Goal: Navigation & Orientation: Find specific page/section

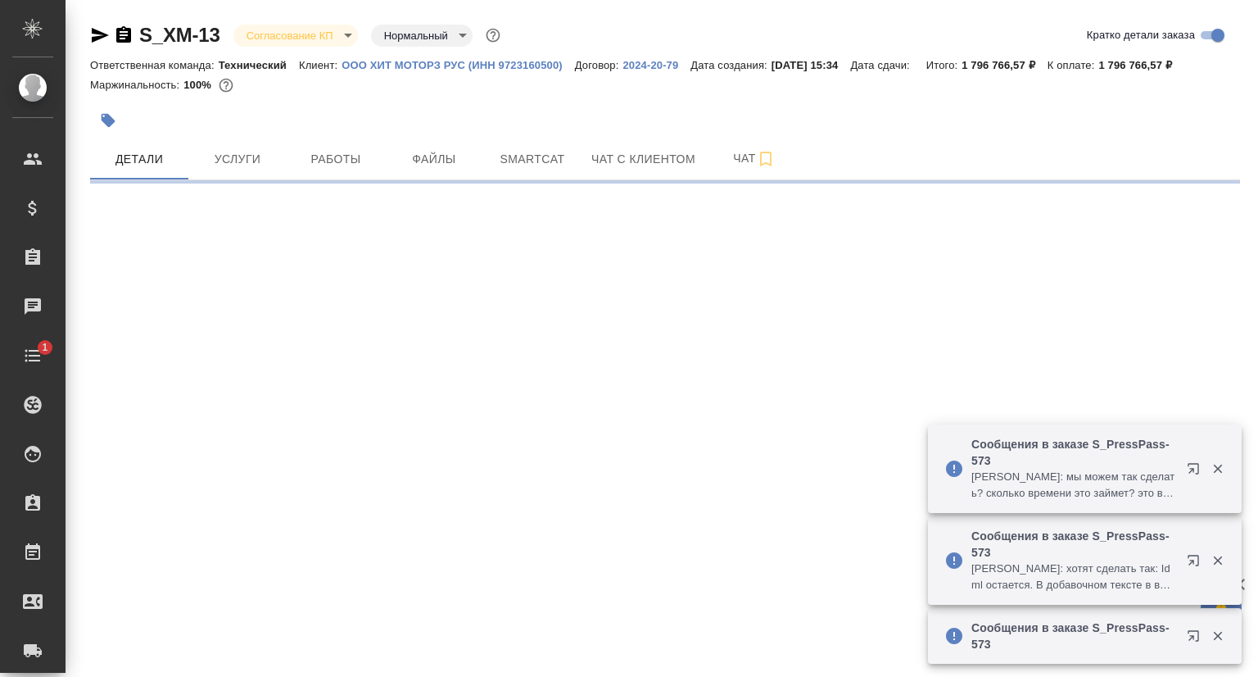
select select "RU"
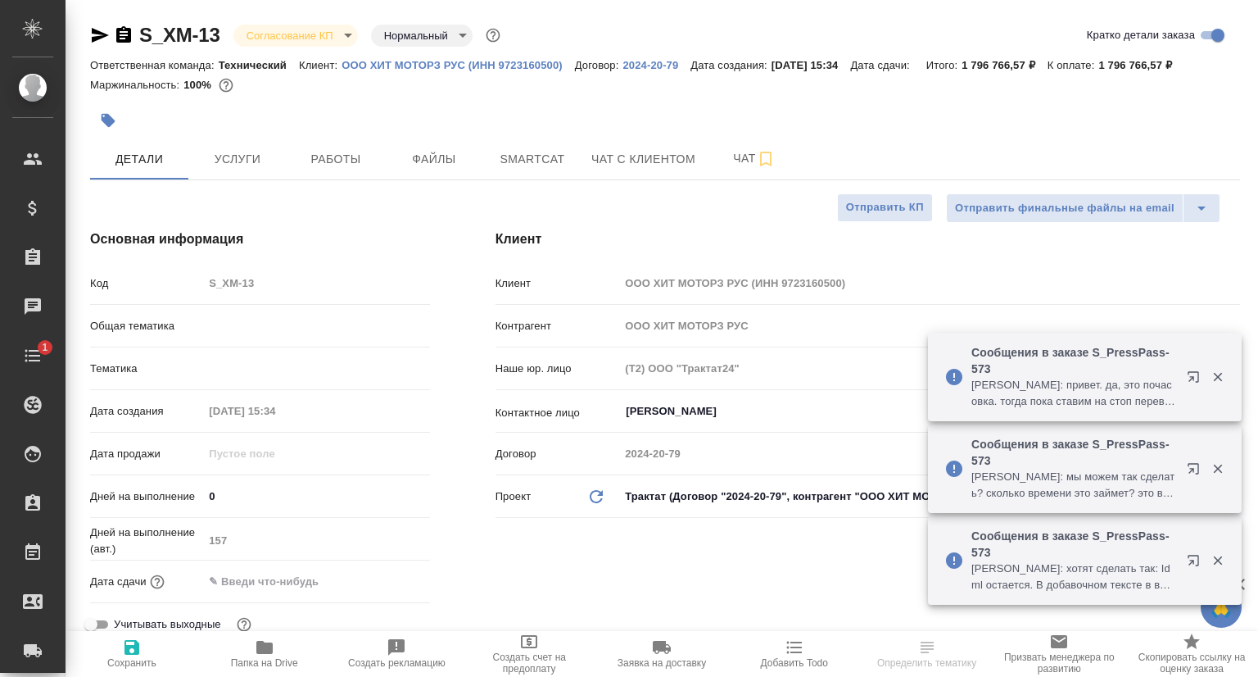
type textarea "x"
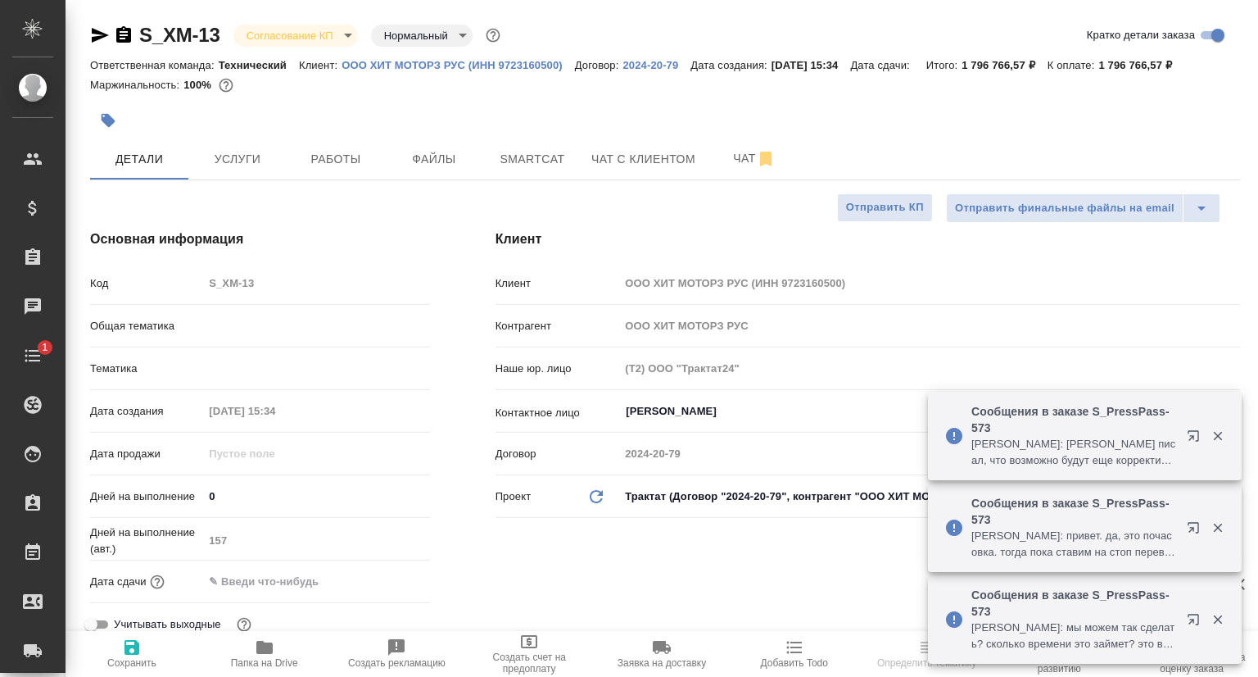
type textarea "x"
type input "[PERSON_NAME]"
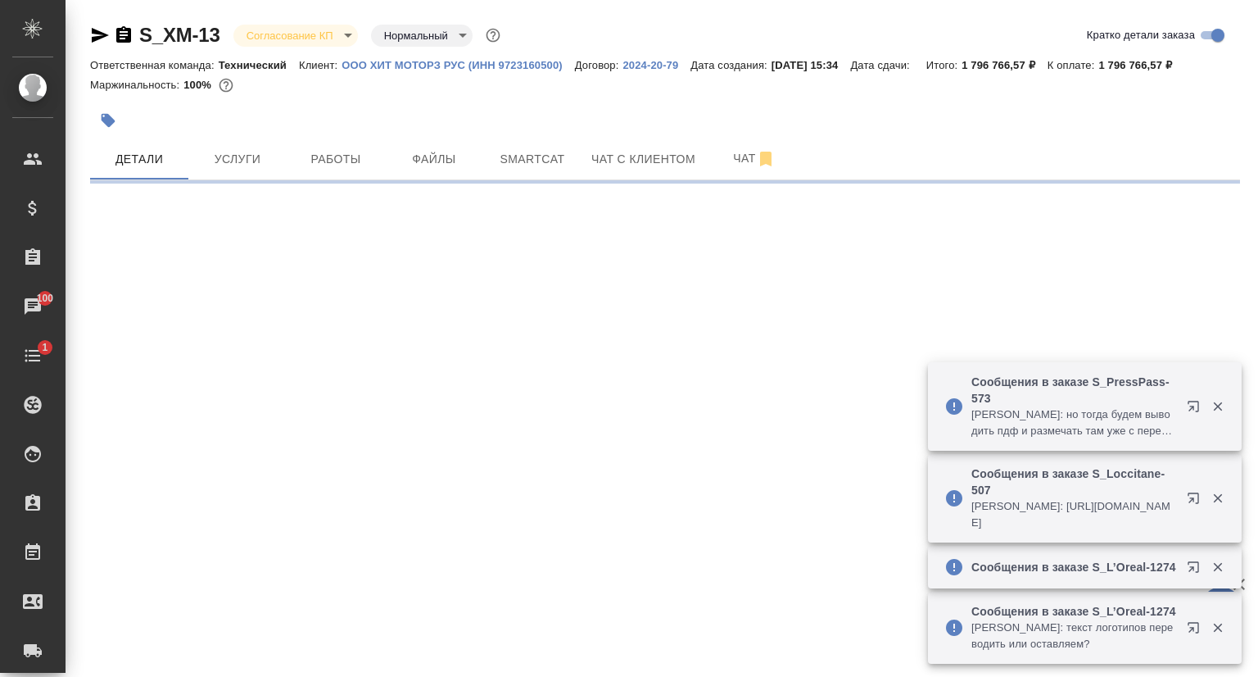
select select "RU"
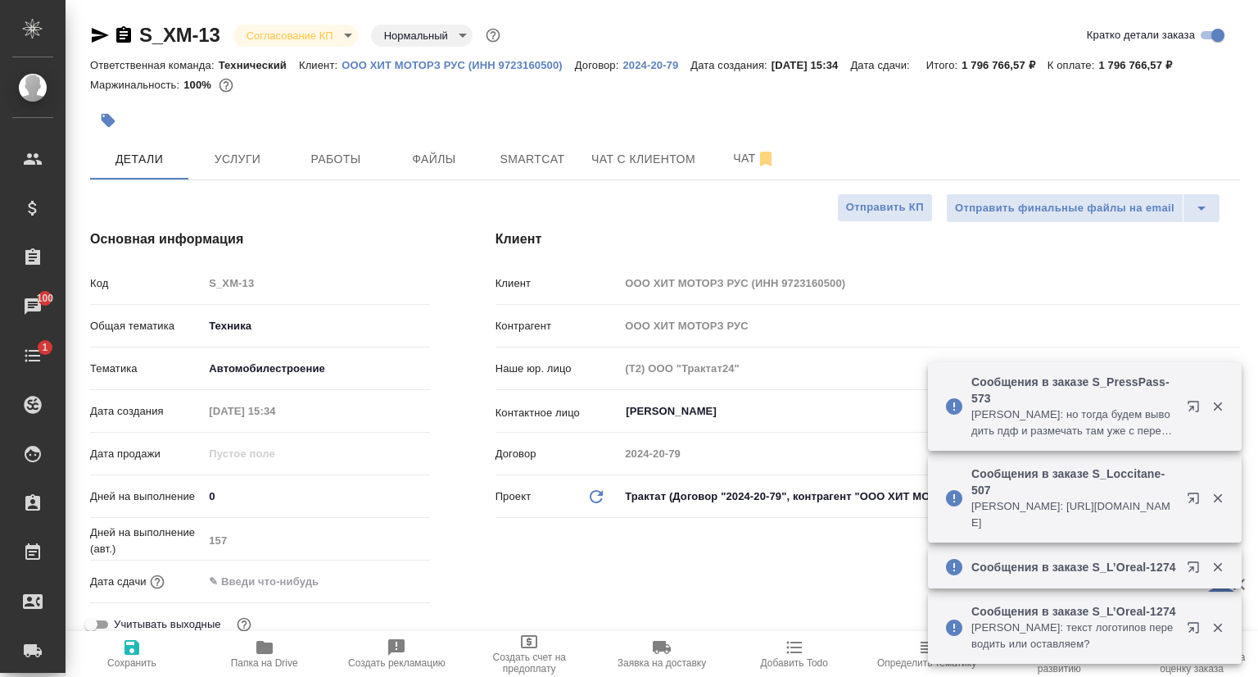
type textarea "x"
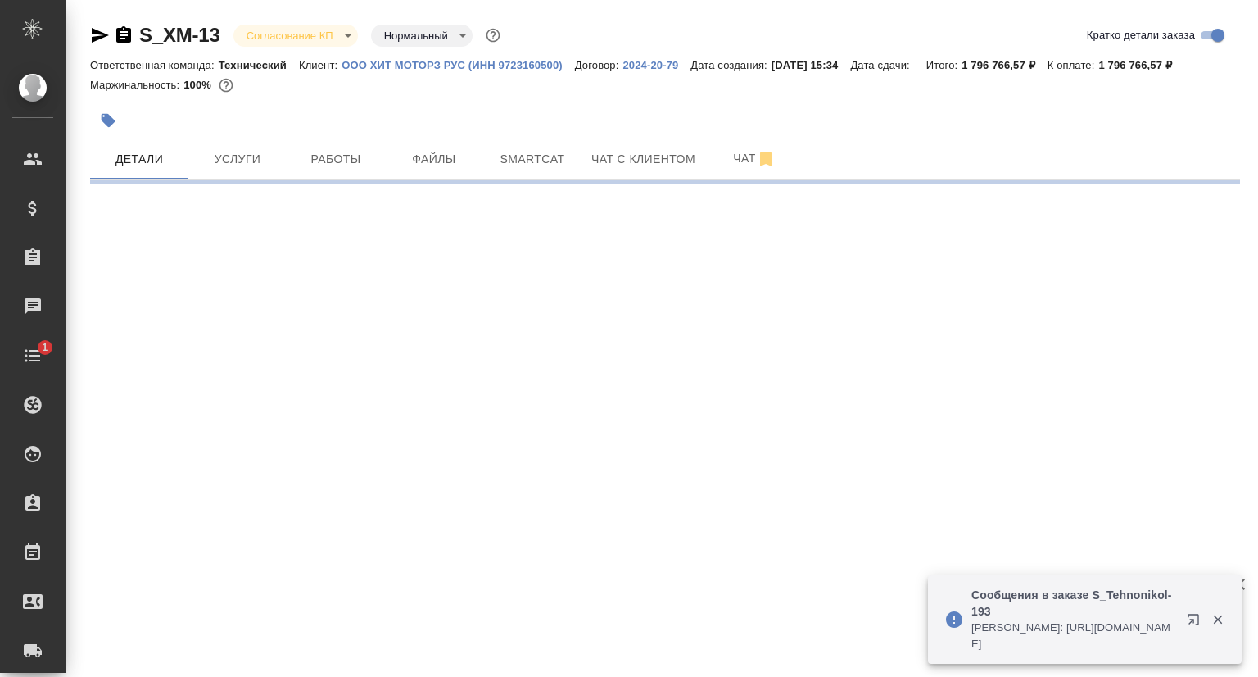
select select "RU"
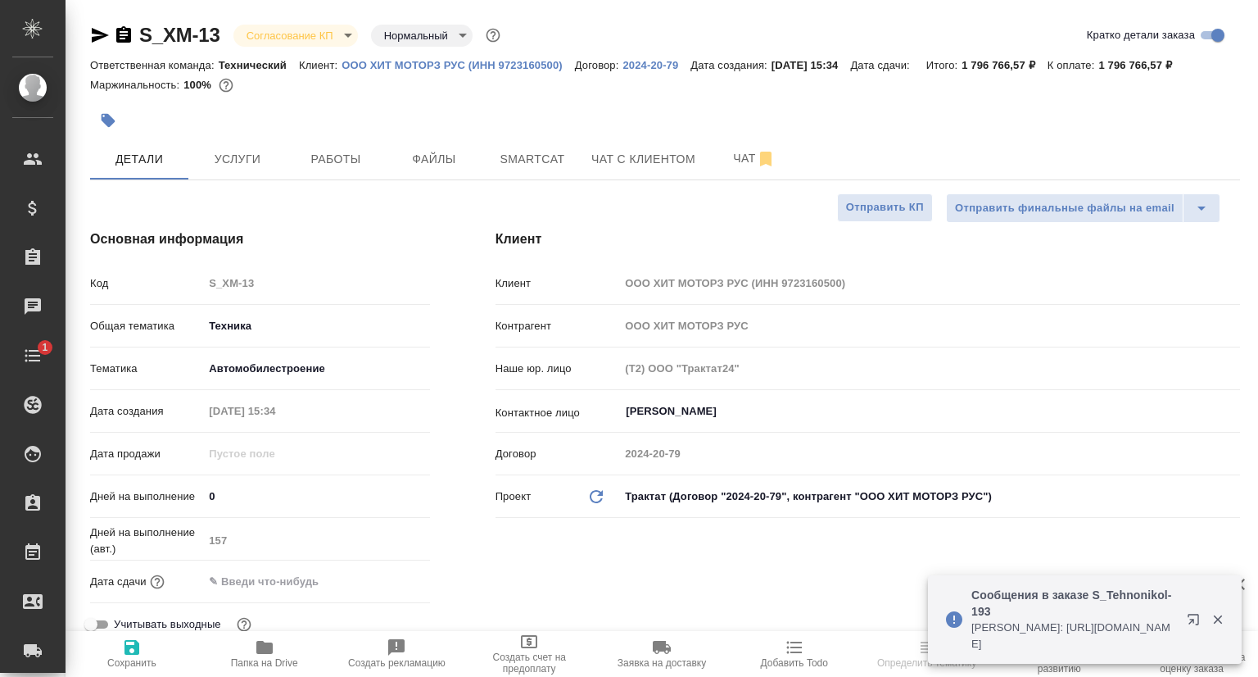
type textarea "x"
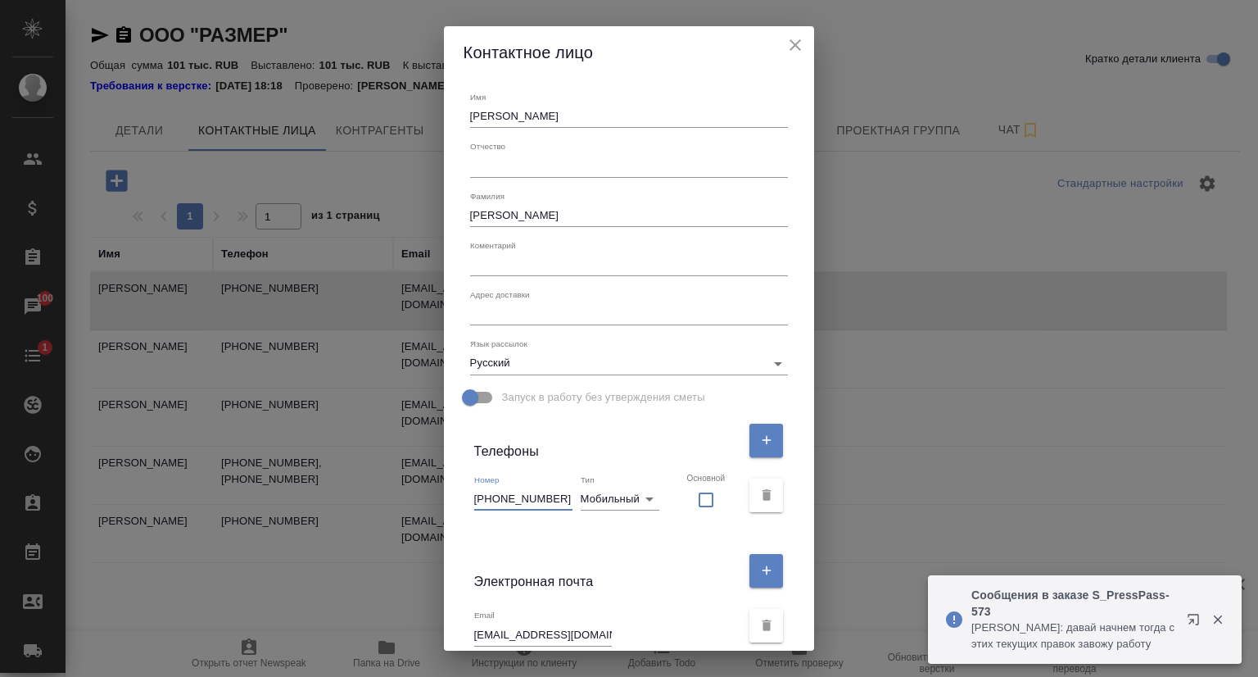
select select "RU"
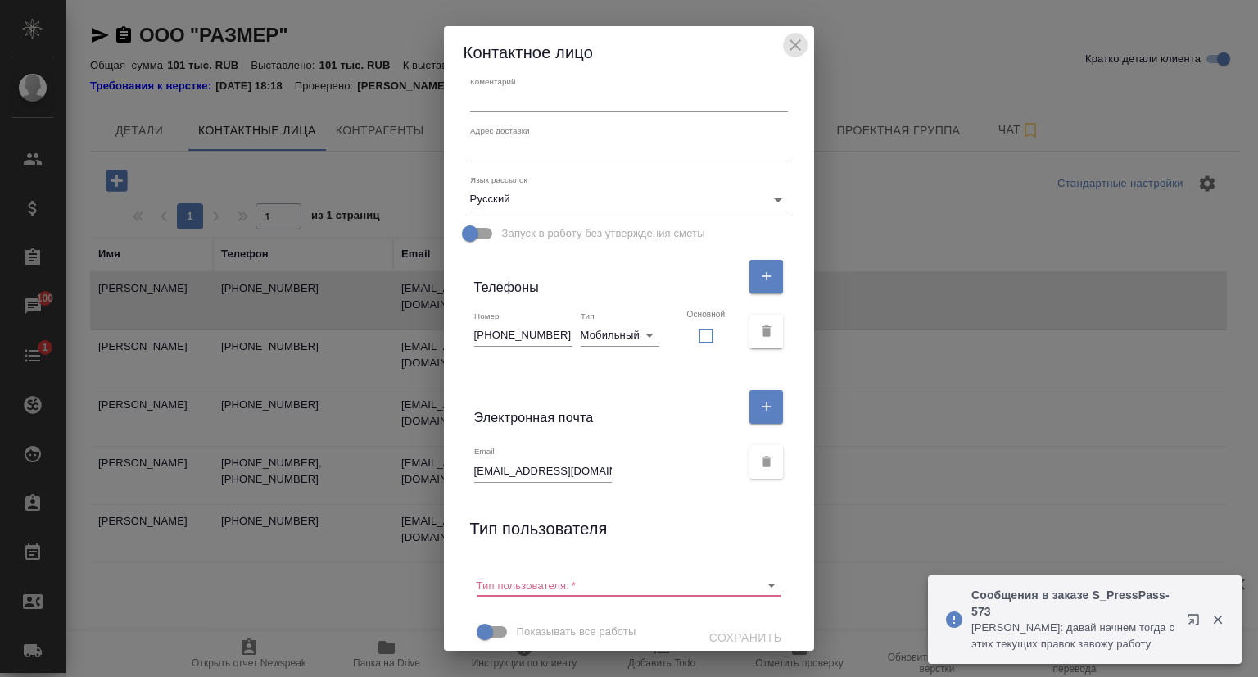
click at [796, 43] on icon "close" at bounding box center [795, 44] width 11 height 11
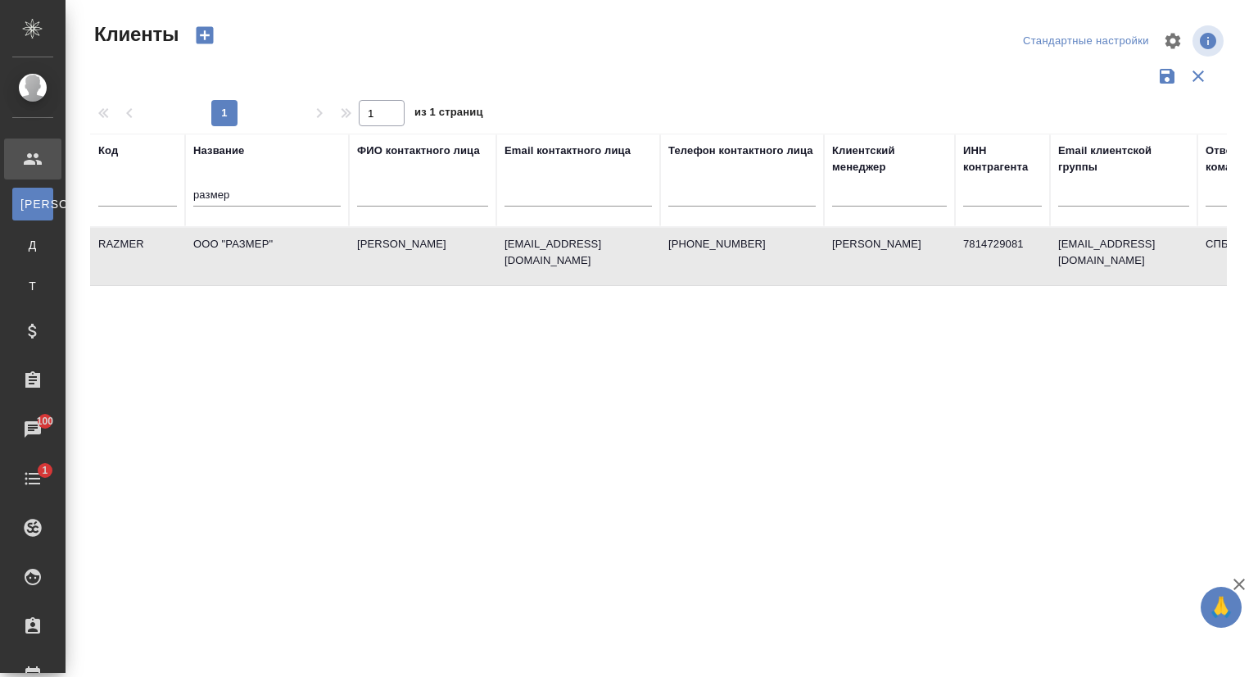
select select "RU"
drag, startPoint x: 247, startPoint y: 191, endPoint x: 161, endPoint y: 195, distance: 86.9
click at [161, 195] on tr "Код Название размер ФИО контактного лица Email контактного лица Телефон контакт…" at bounding box center [709, 180] width 1239 height 93
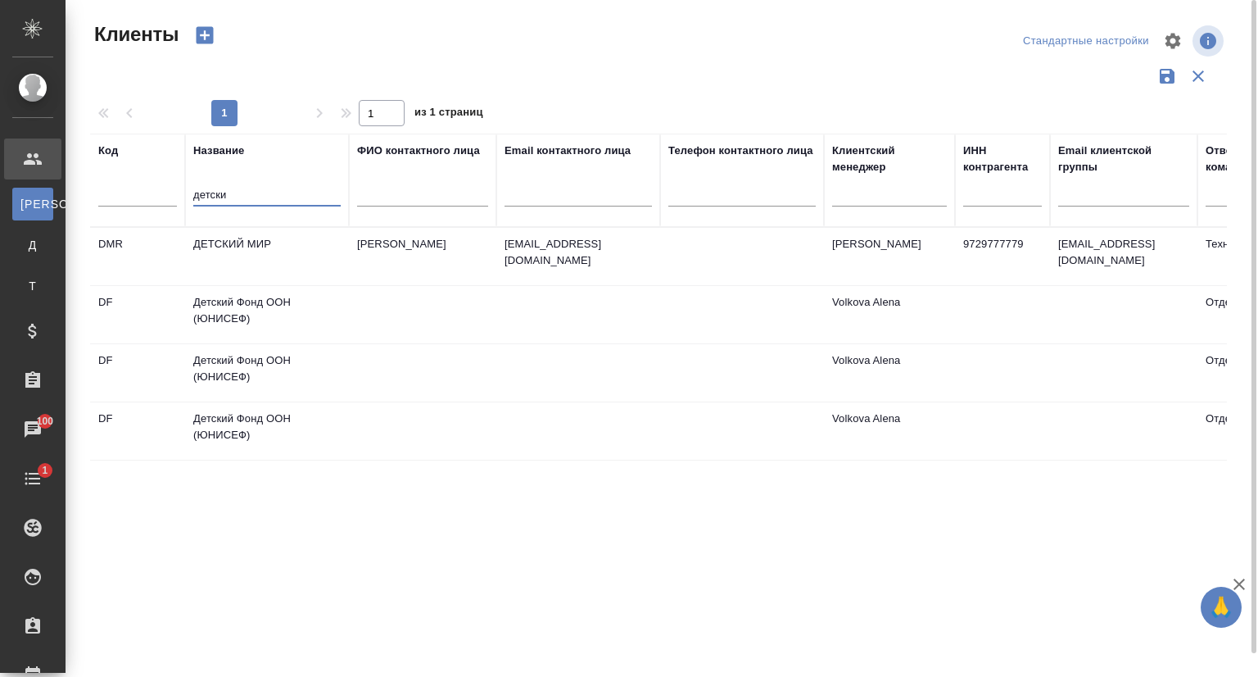
type input "детски"
click at [250, 245] on td "ДЕТСКИЙ МИР" at bounding box center [267, 256] width 164 height 57
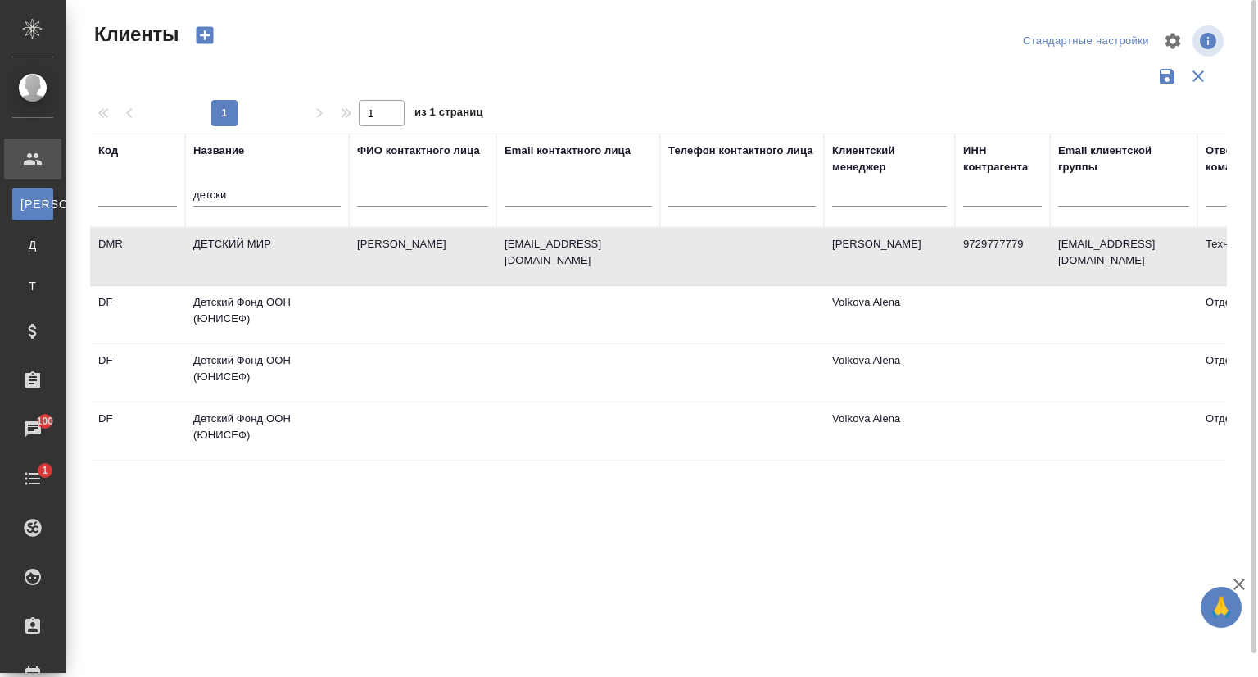
click at [250, 245] on td "ДЕТСКИЙ МИР" at bounding box center [267, 256] width 164 height 57
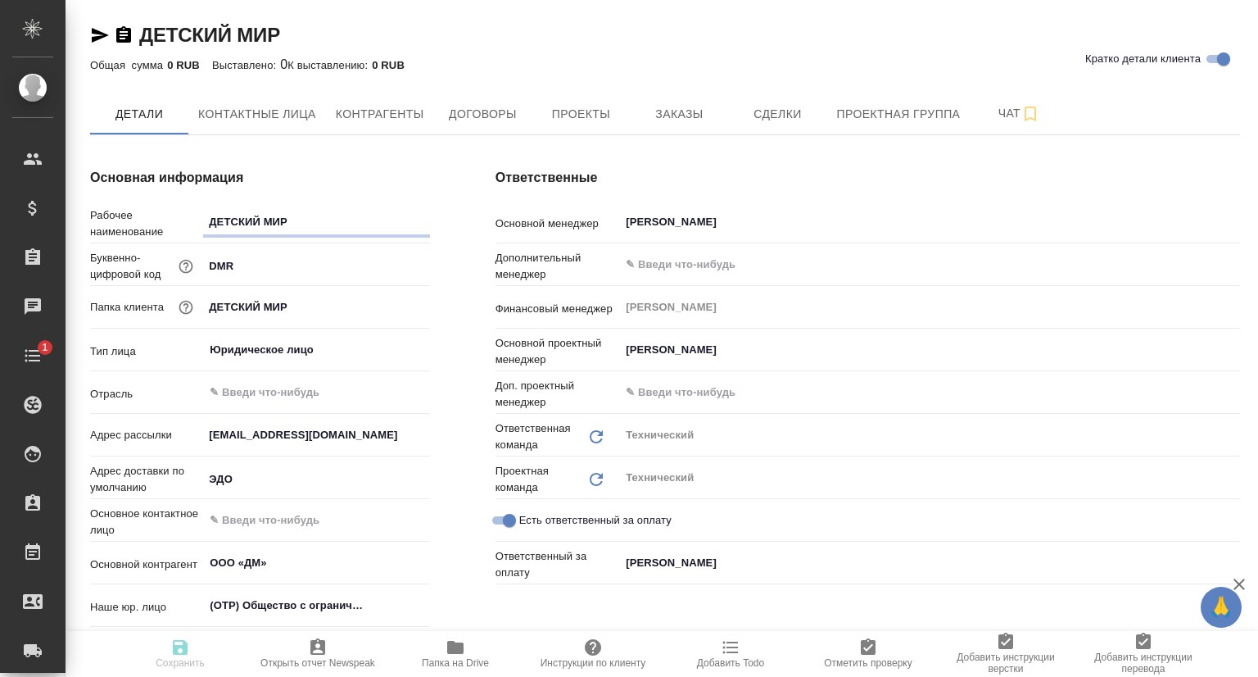
type textarea "x"
click at [580, 98] on button "Проекты" at bounding box center [581, 113] width 98 height 41
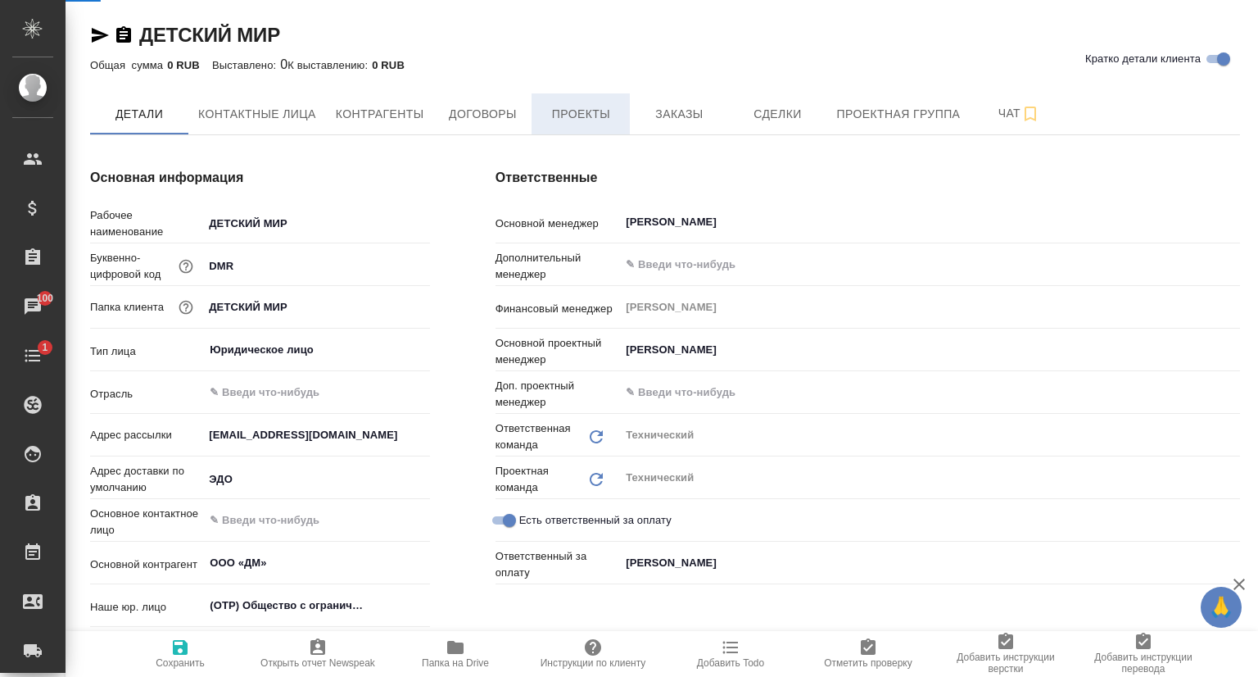
type textarea "x"
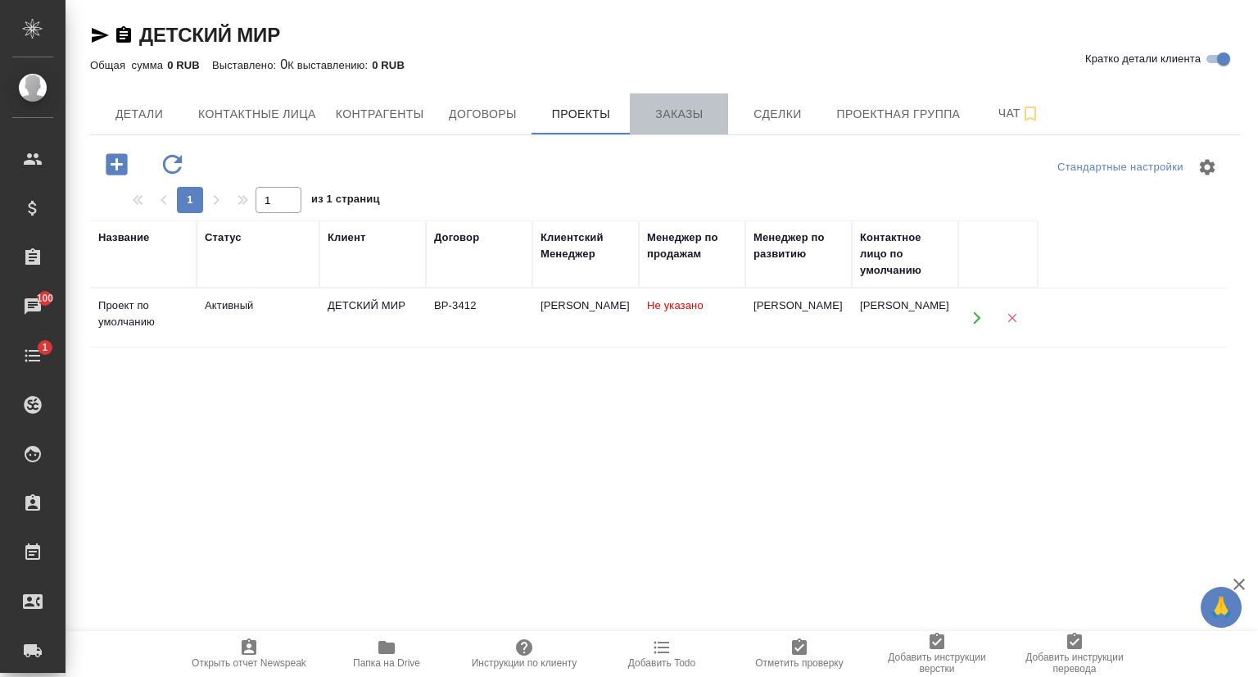
click at [689, 123] on span "Заказы" at bounding box center [679, 114] width 79 height 20
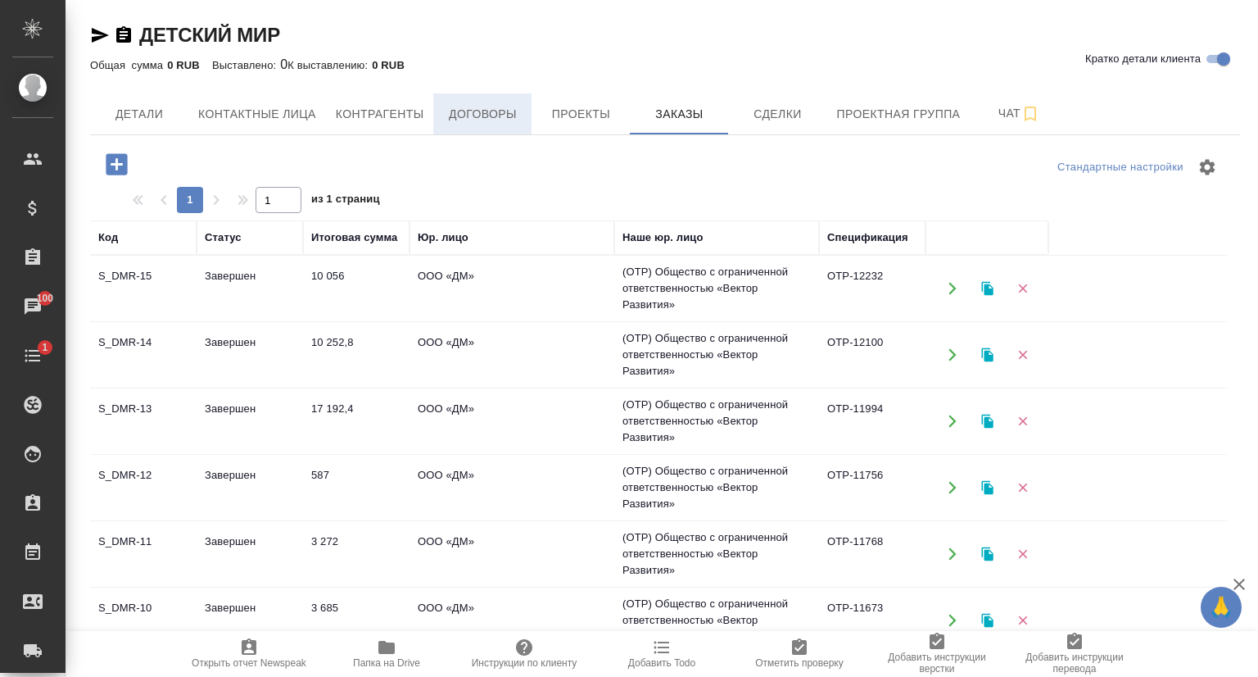
click at [457, 122] on span "Договоры" at bounding box center [482, 114] width 79 height 20
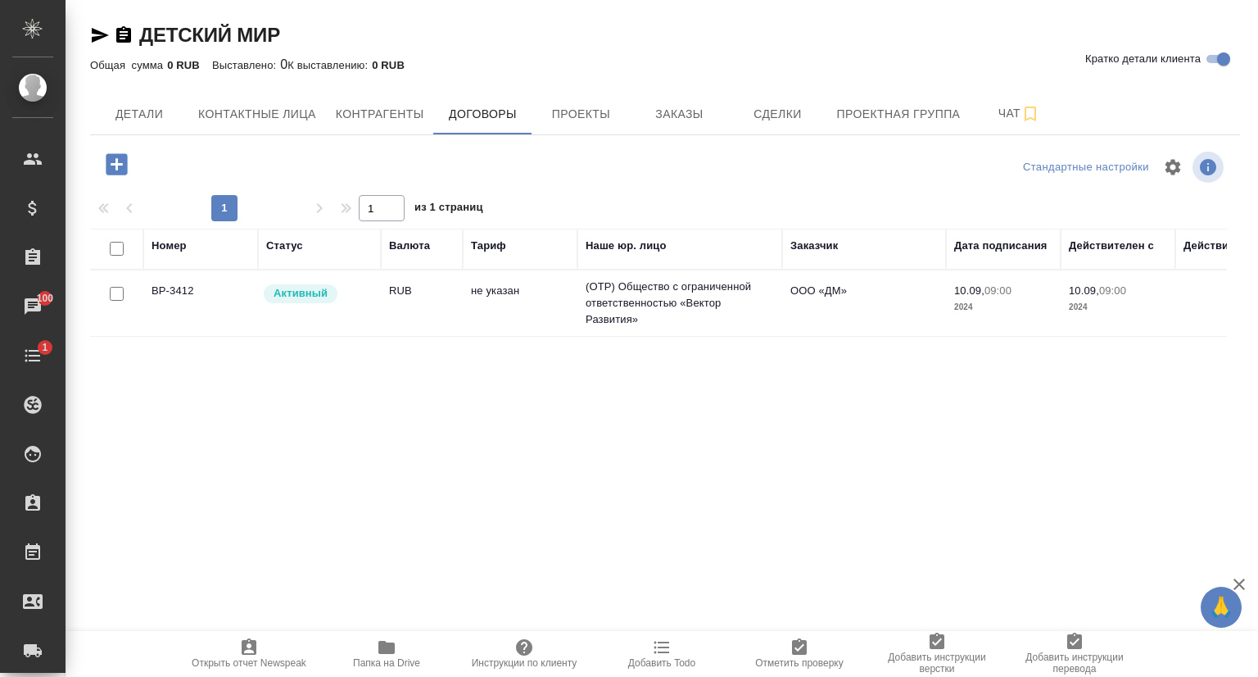
click at [372, 660] on span "Папка на Drive" at bounding box center [386, 662] width 67 height 11
